Goal: Information Seeking & Learning: Learn about a topic

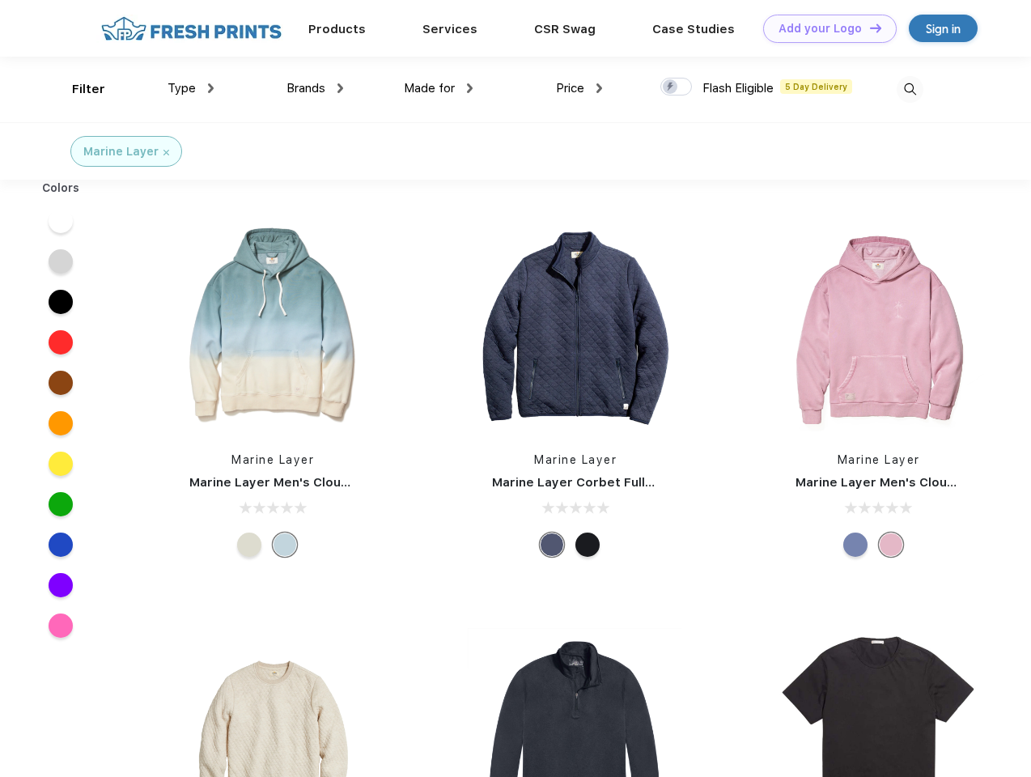
scroll to position [1, 0]
click at [824, 28] on link "Add your Logo Design Tool" at bounding box center [830, 28] width 134 height 28
click at [78, 88] on div "Filter" at bounding box center [88, 88] width 33 height 19
click at [191, 87] on span "Type" at bounding box center [182, 87] width 28 height 15
click at [315, 87] on span "Brands" at bounding box center [306, 87] width 39 height 15
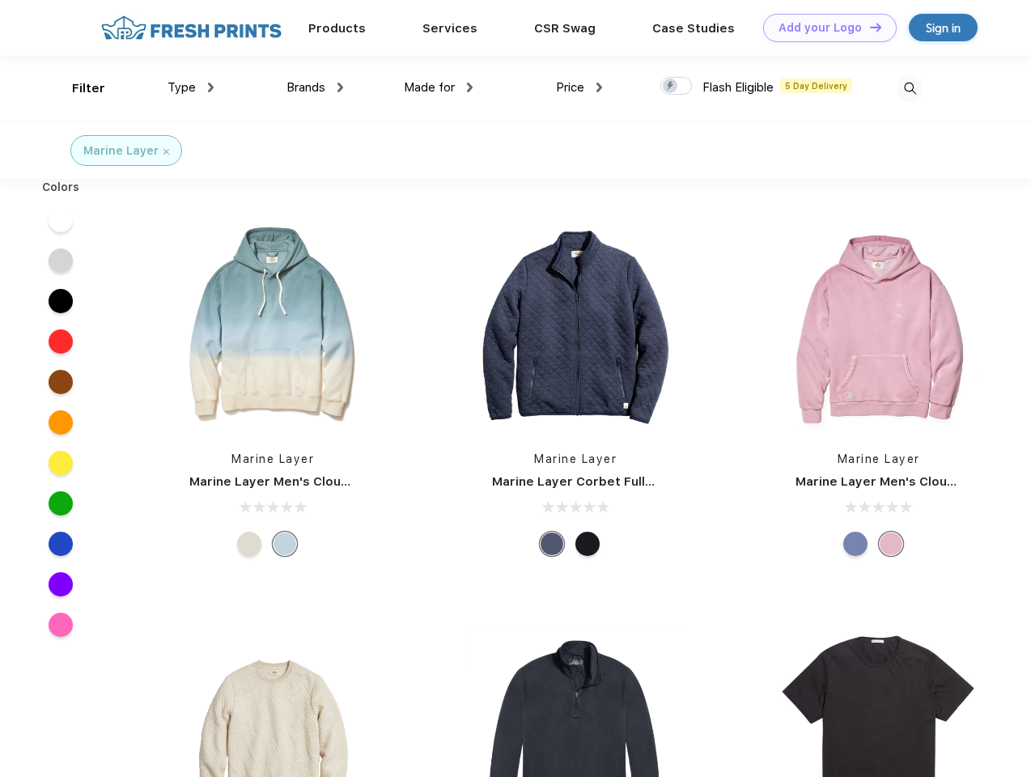
click at [439, 87] on span "Made for" at bounding box center [429, 87] width 51 height 15
click at [580, 87] on span "Price" at bounding box center [570, 87] width 28 height 15
click at [677, 87] on div at bounding box center [676, 86] width 32 height 18
click at [671, 87] on input "checkbox" at bounding box center [665, 81] width 11 height 11
click at [910, 88] on img at bounding box center [910, 88] width 27 height 27
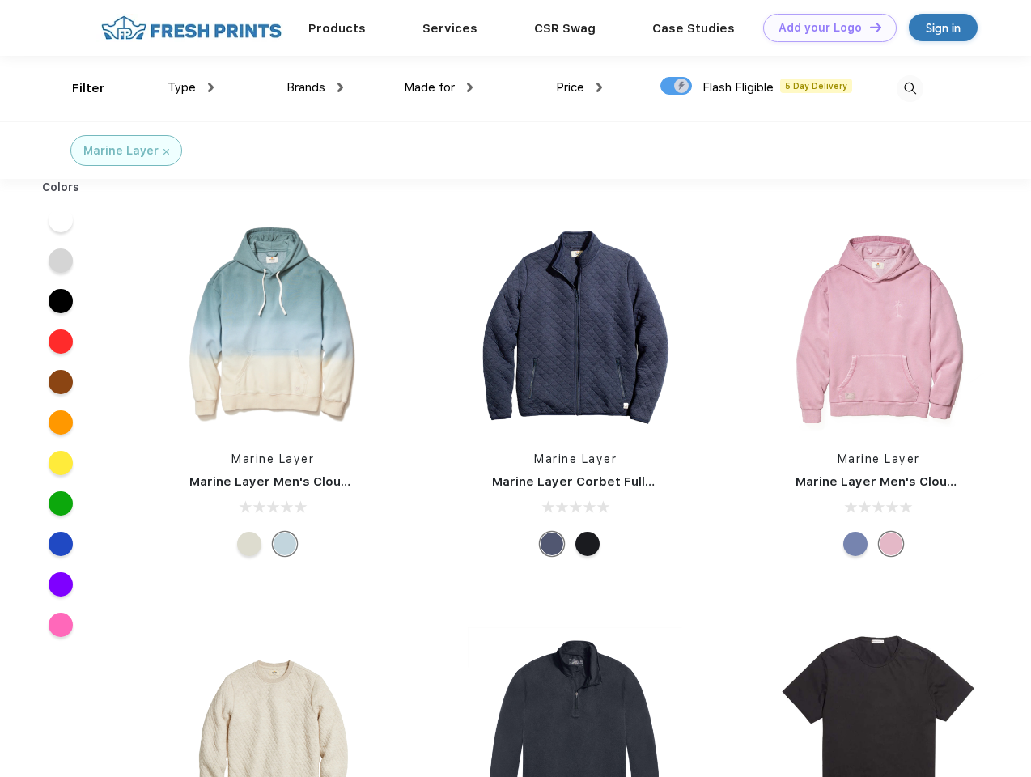
click at [61, 220] on div at bounding box center [61, 220] width 62 height 40
click at [61, 261] on div at bounding box center [61, 260] width 62 height 40
